Goal: Obtain resource: Obtain resource

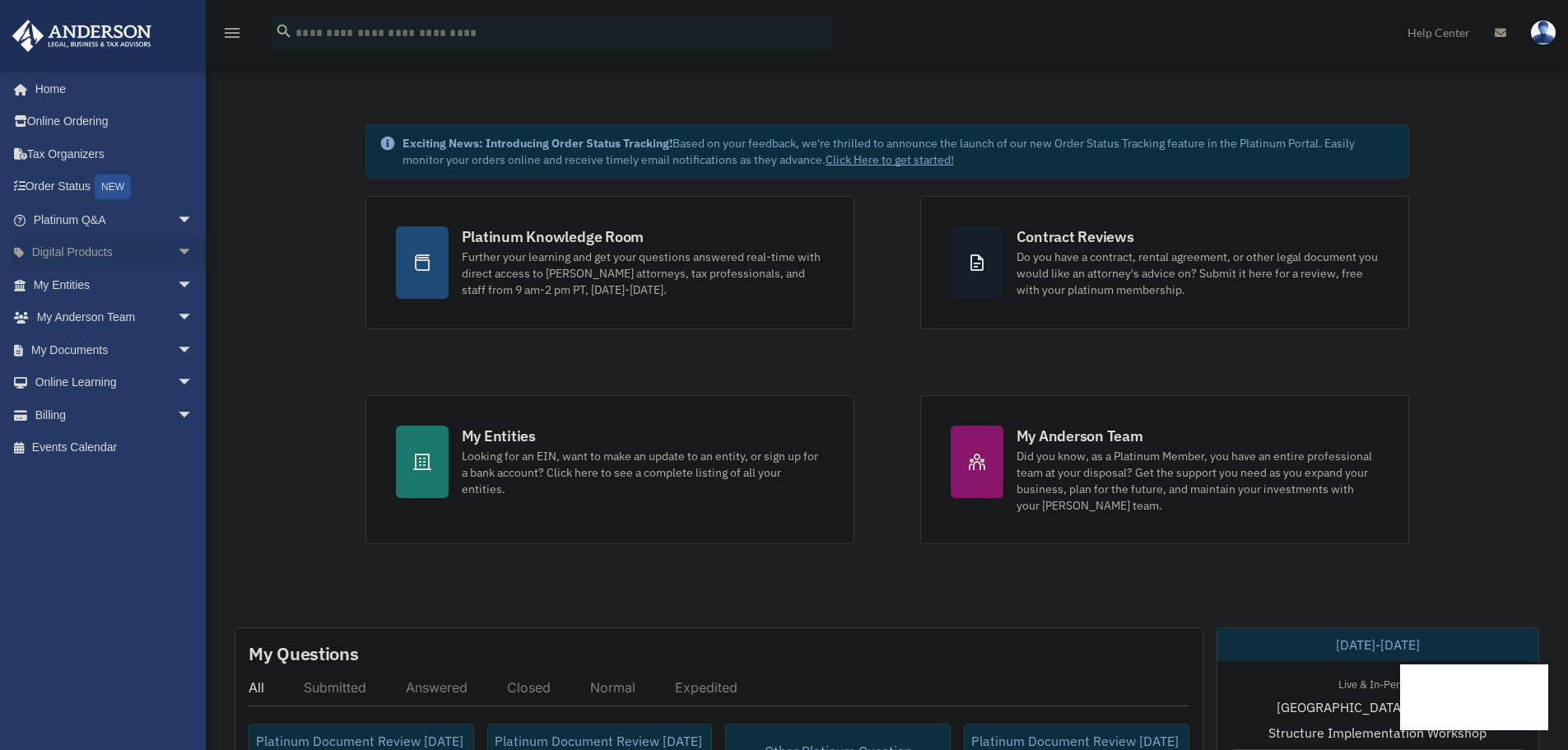
click at [177, 252] on span "arrow_drop_down" at bounding box center [193, 253] width 33 height 34
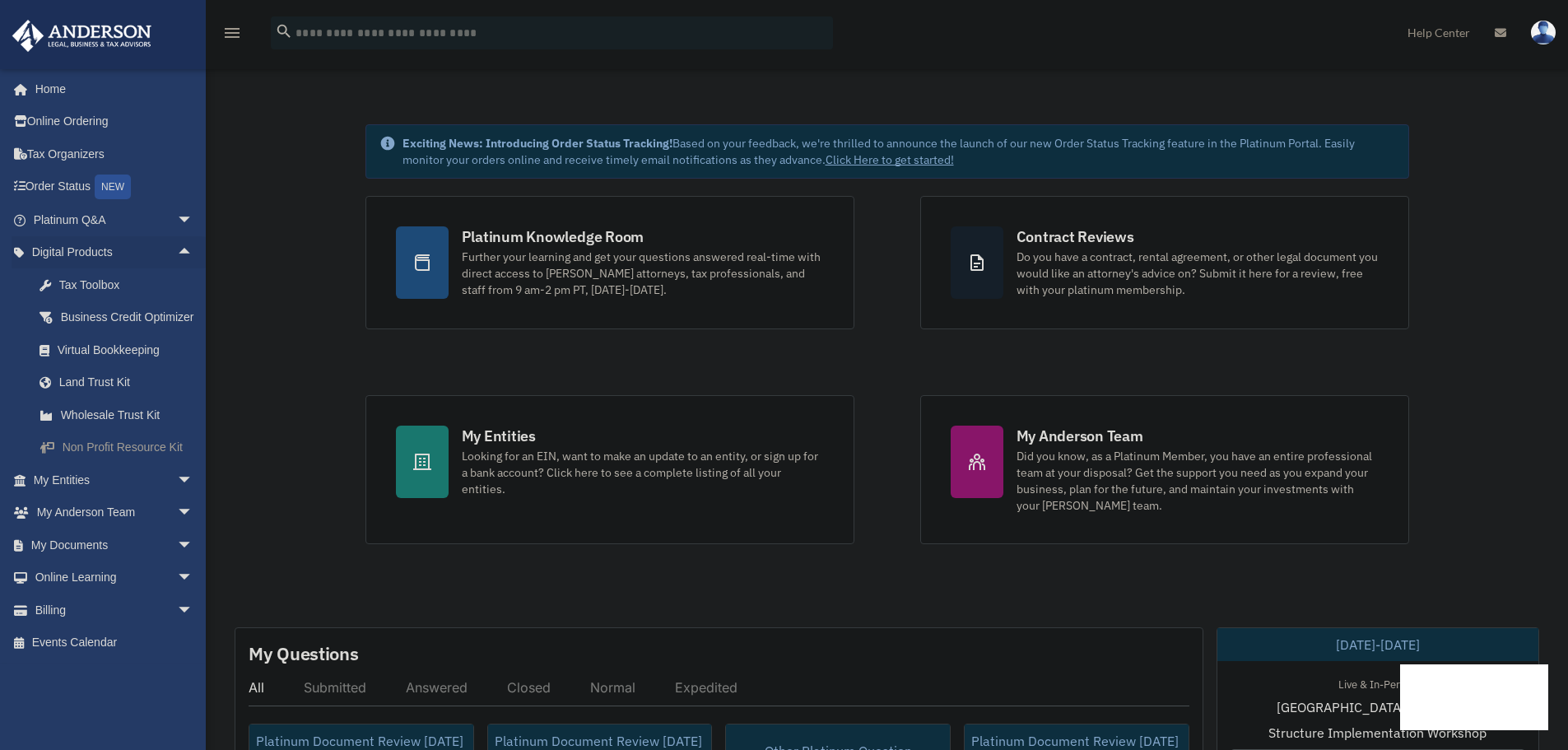
click at [95, 458] on div "Non Profit Resource Kit" at bounding box center [127, 447] width 140 height 21
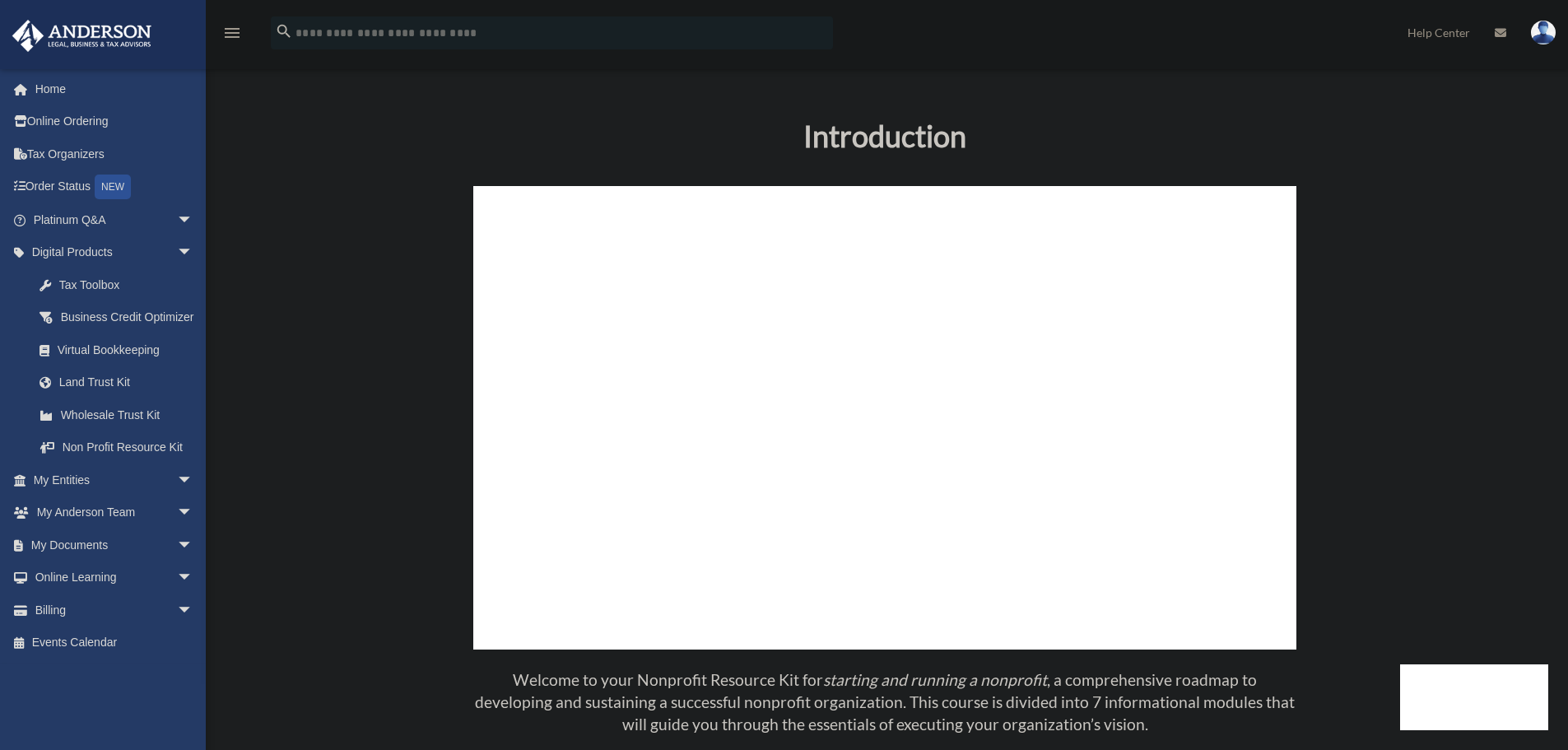
scroll to position [412, 0]
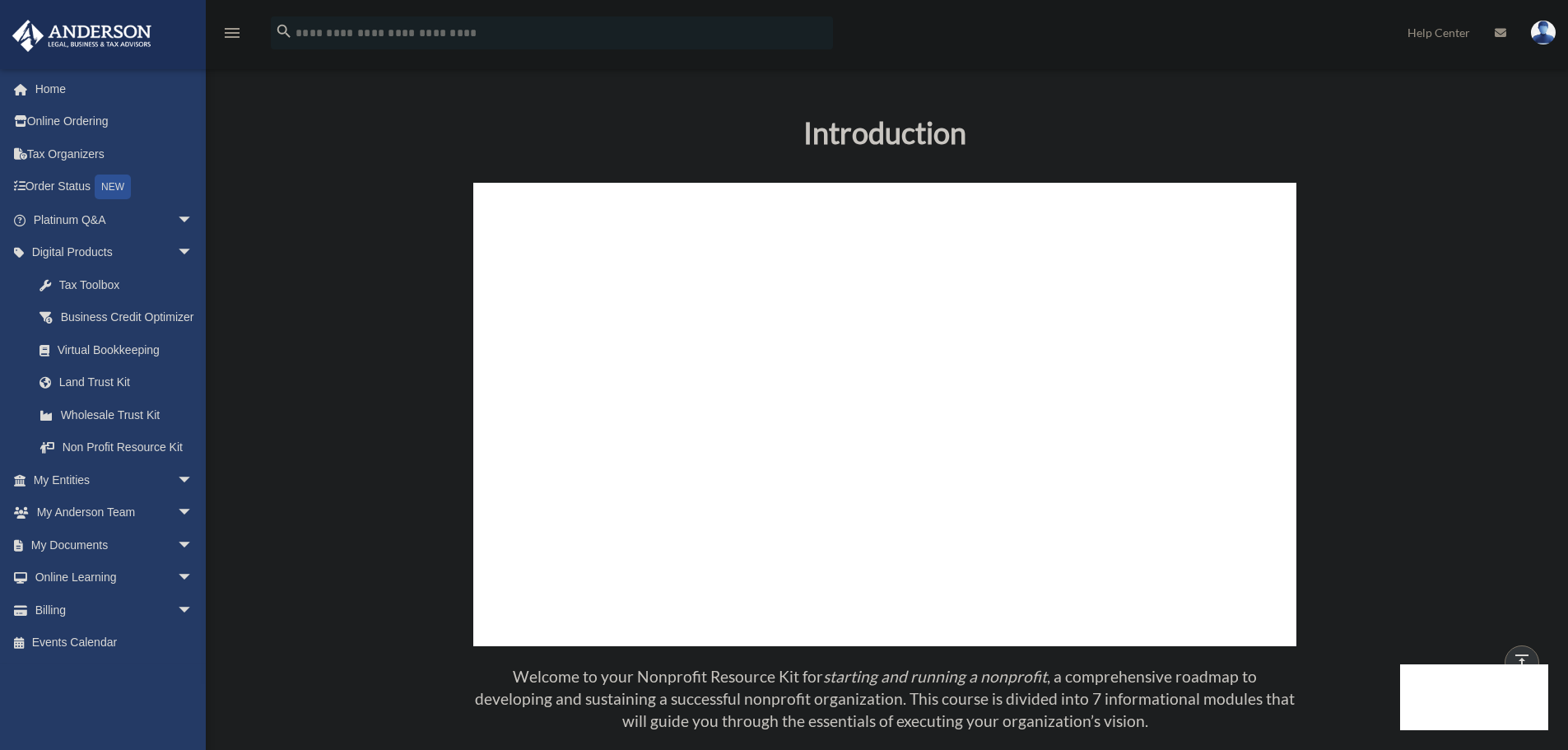
click at [345, 385] on div "Introduction Welcome to your Nonprofit Resource Kit for starting and running a …" at bounding box center [885, 456] width 1231 height 688
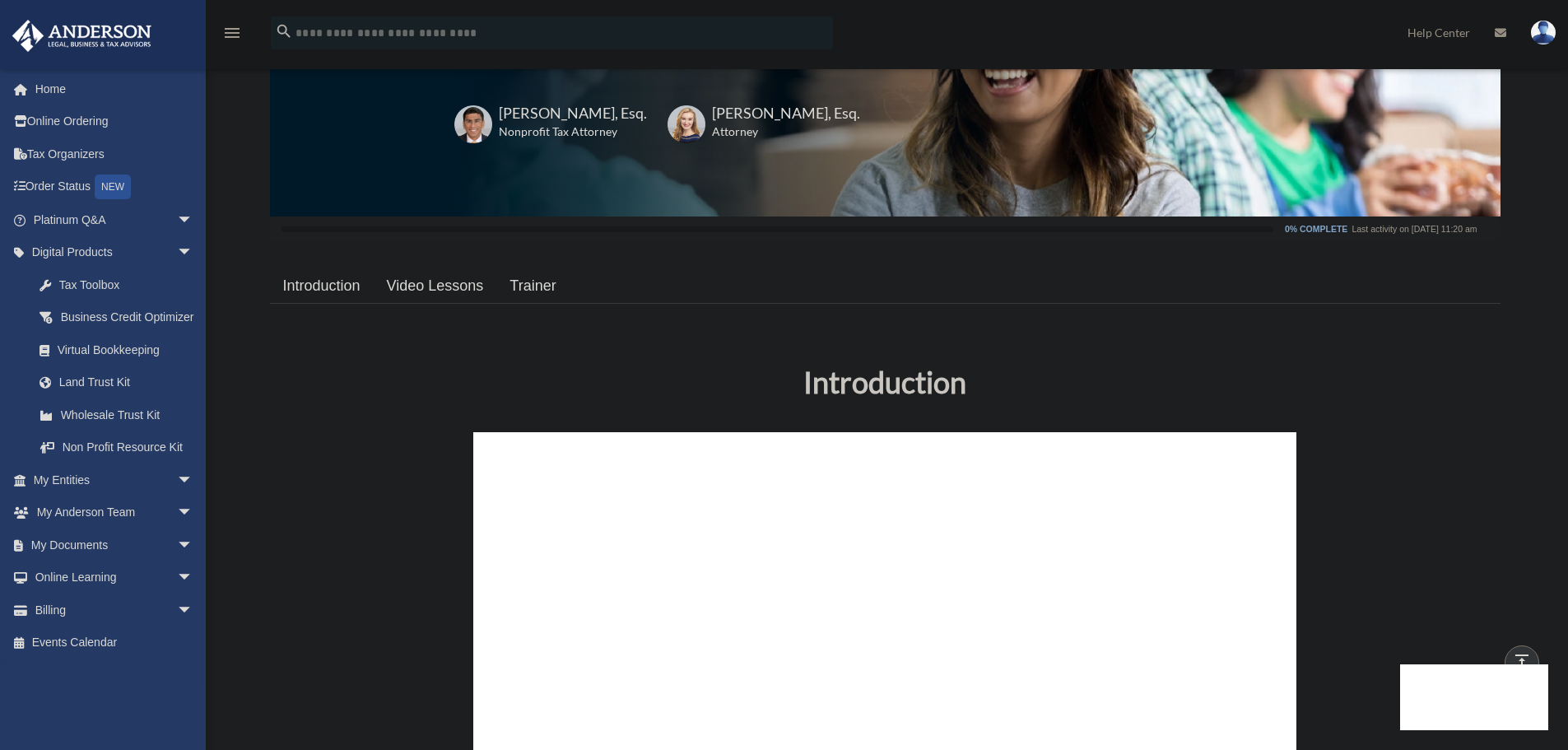
scroll to position [137, 0]
